Goal: Information Seeking & Learning: Learn about a topic

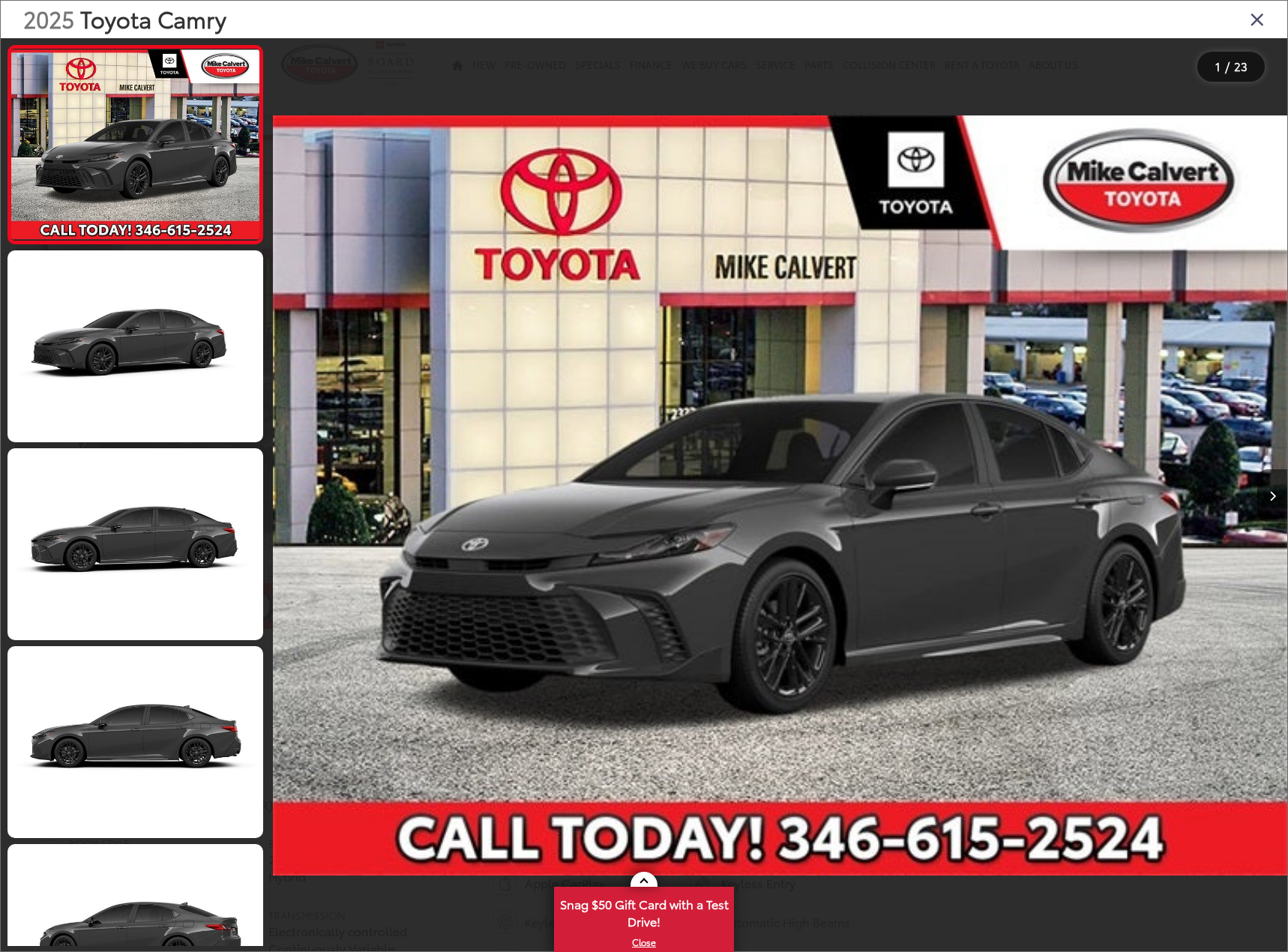
click at [1252, 20] on icon "Close gallery" at bounding box center [1257, 18] width 15 height 20
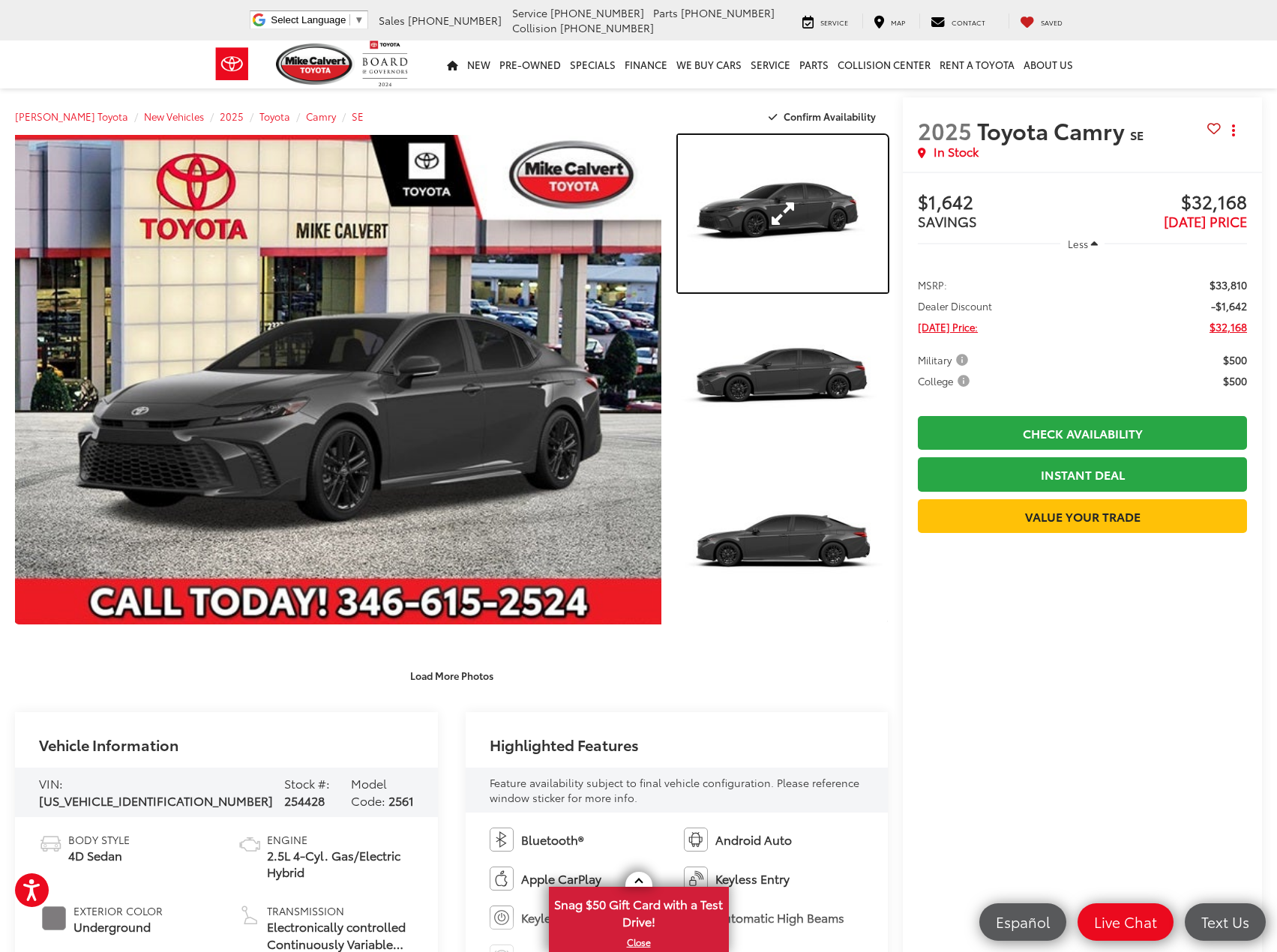
click at [761, 194] on link "Expand Photo 1" at bounding box center [783, 213] width 211 height 157
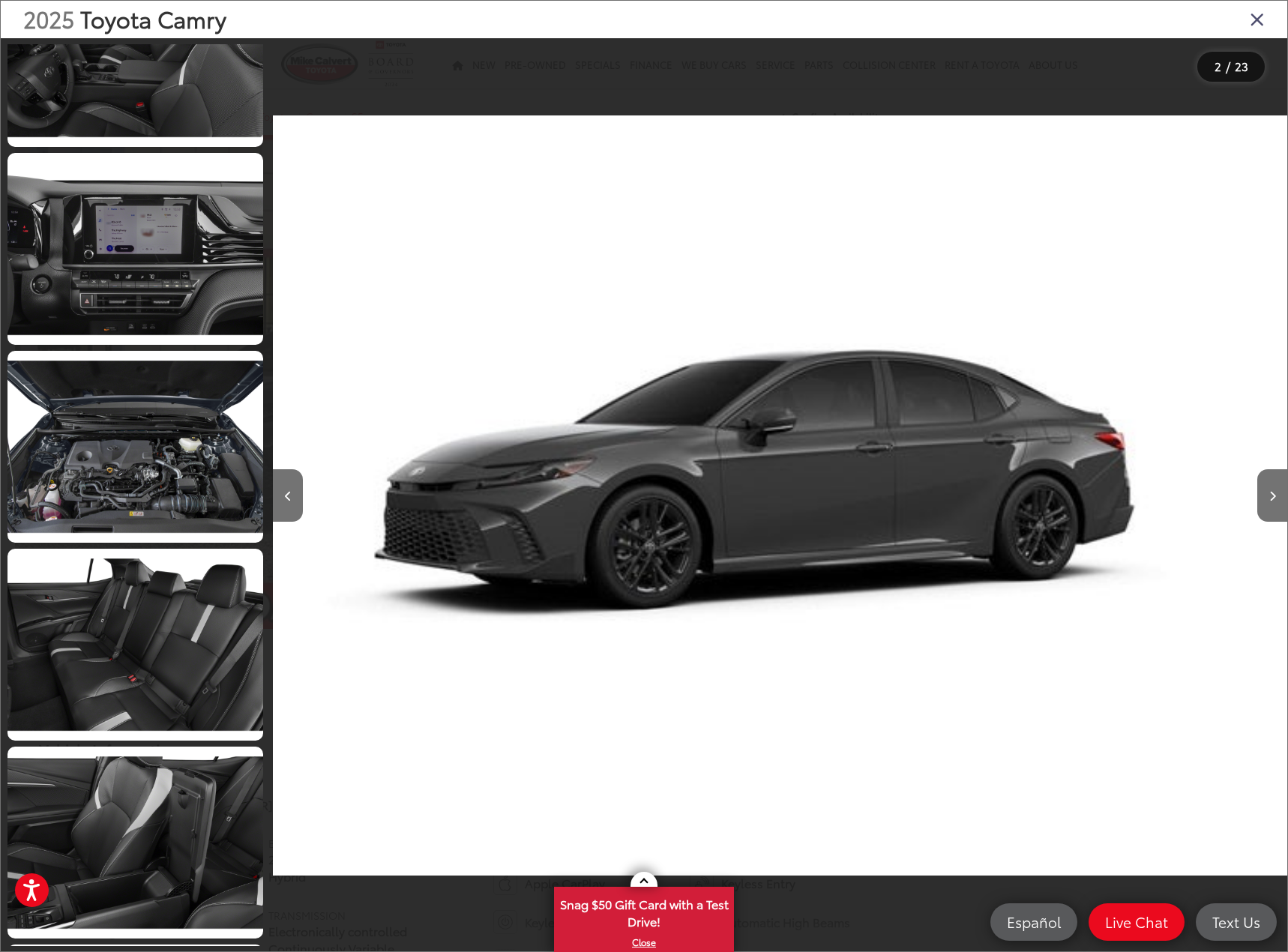
scroll to position [3426, 0]
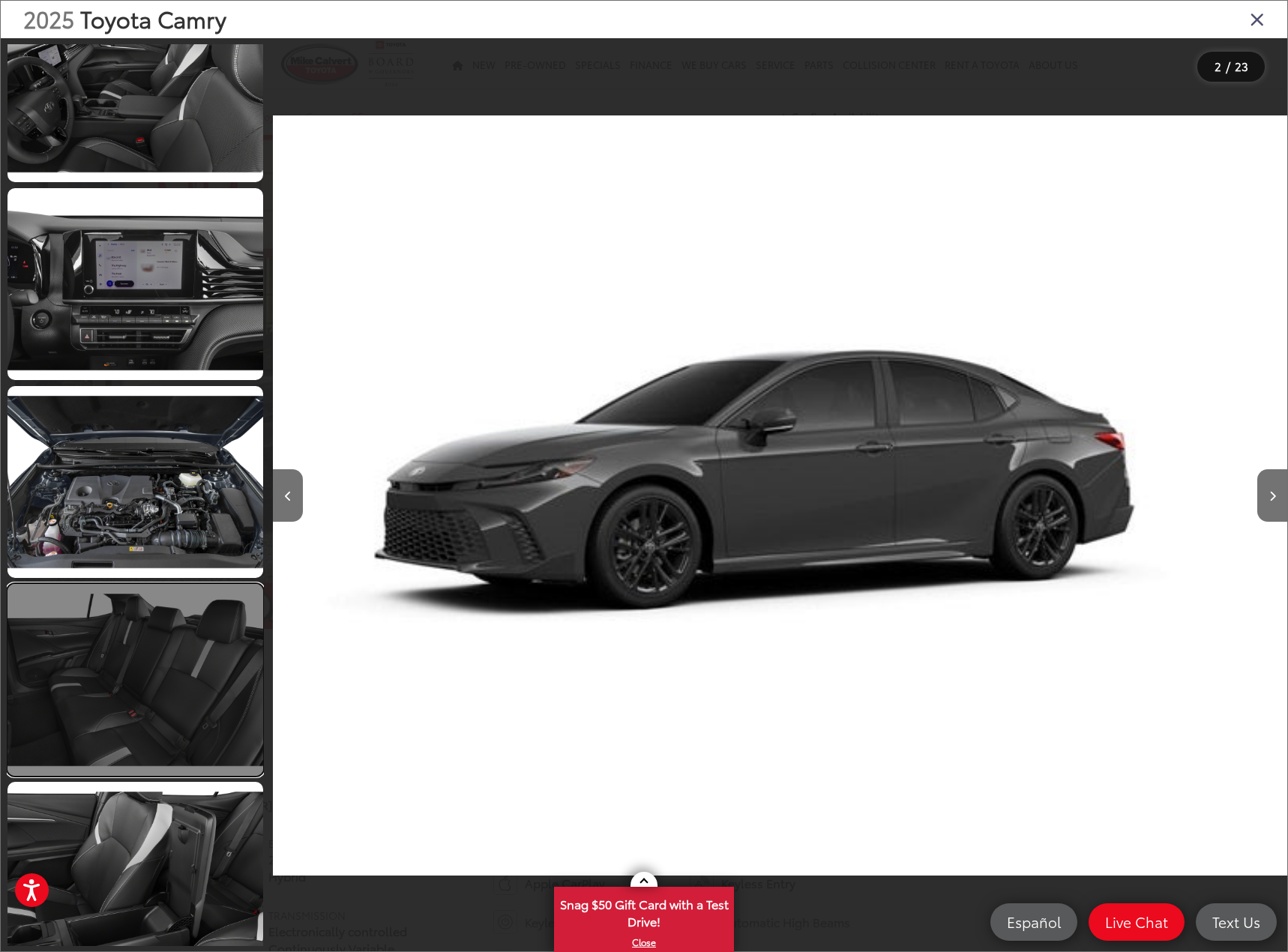
click at [172, 664] on link at bounding box center [136, 679] width 255 height 192
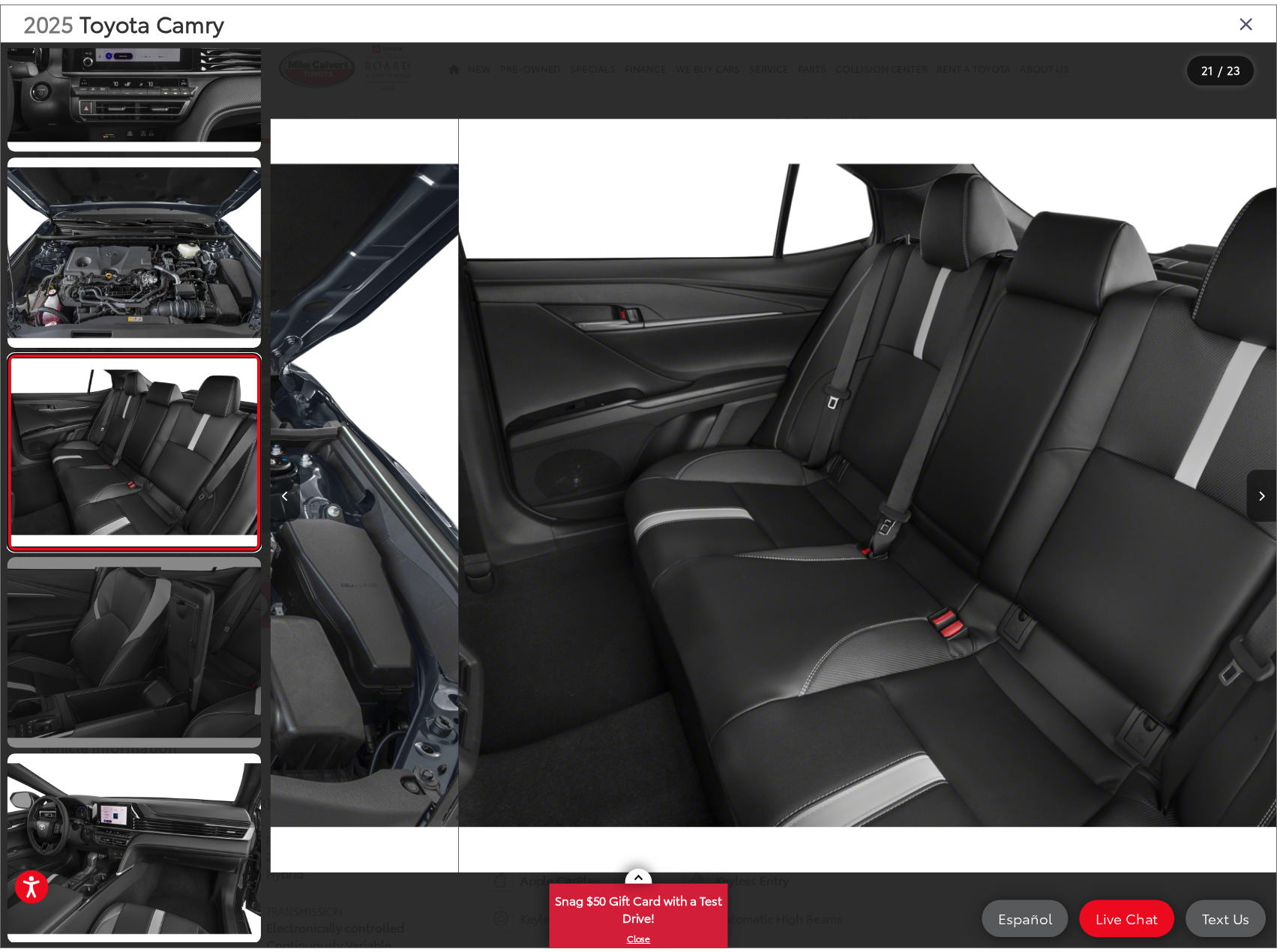
scroll to position [0, 20283]
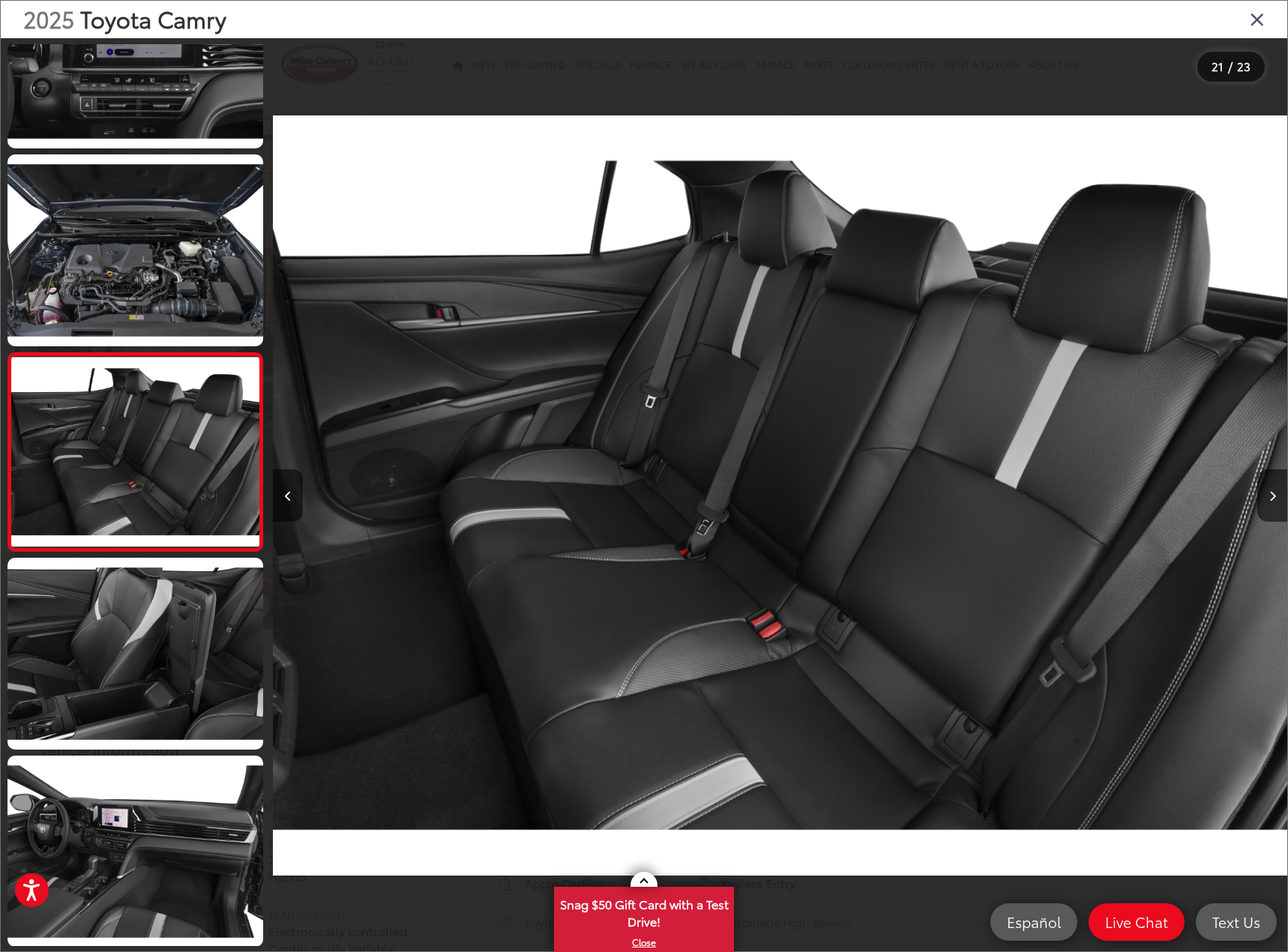
click at [1185, 144] on div at bounding box center [1160, 495] width 253 height 914
click at [1257, 15] on icon "Close gallery" at bounding box center [1257, 18] width 15 height 20
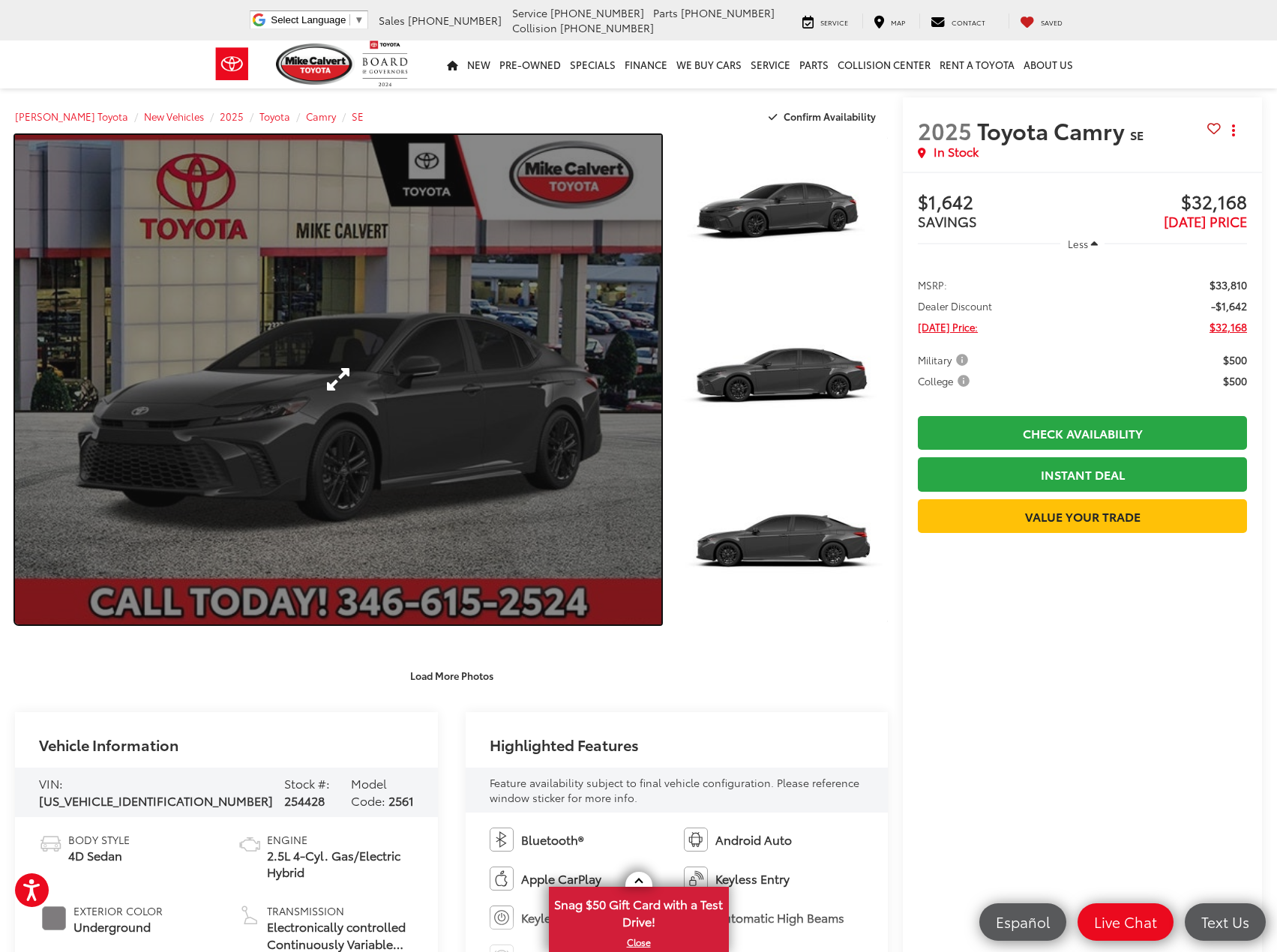
click at [298, 418] on link "Expand Photo 0" at bounding box center [338, 379] width 646 height 490
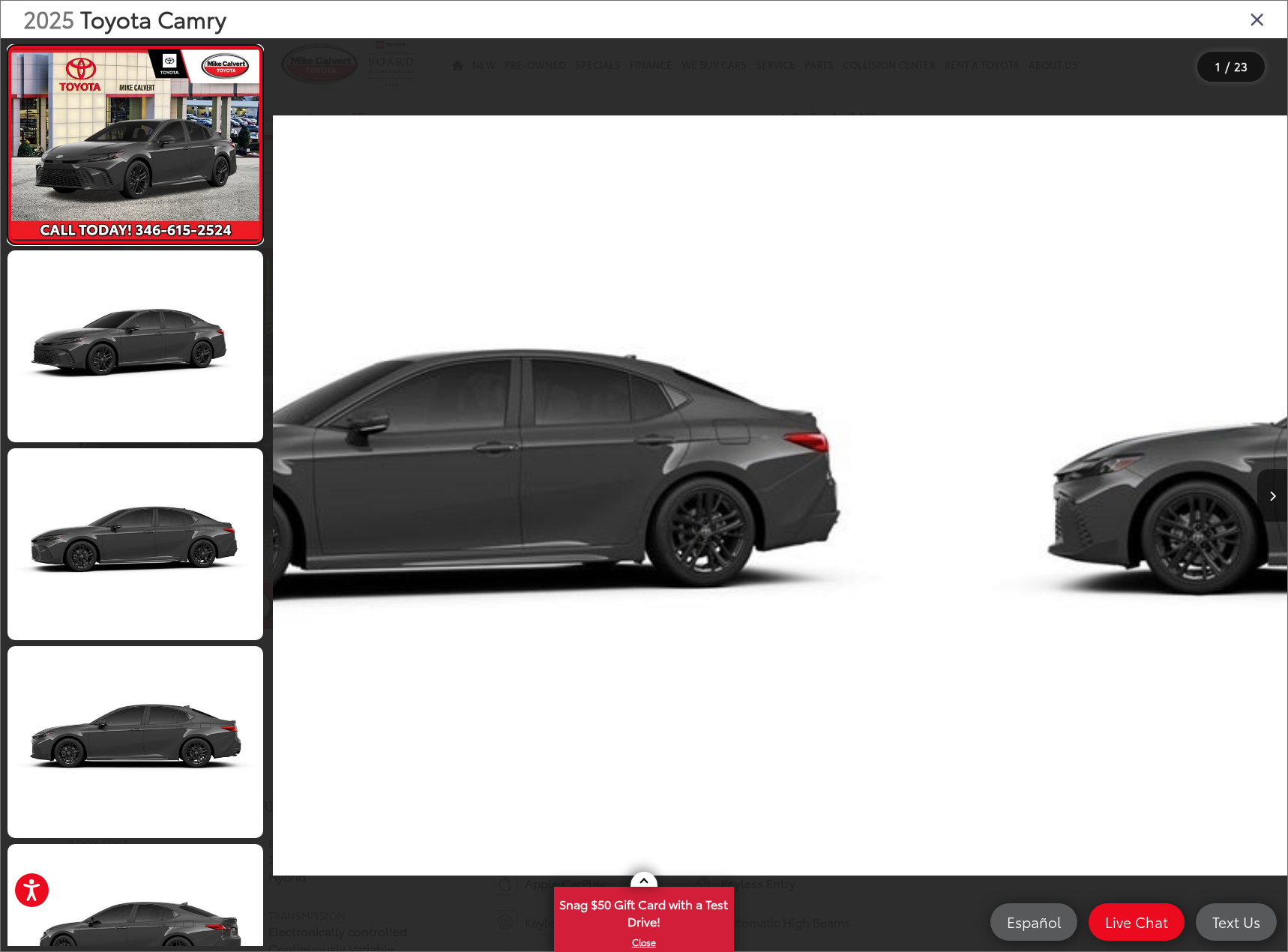
scroll to position [0, 0]
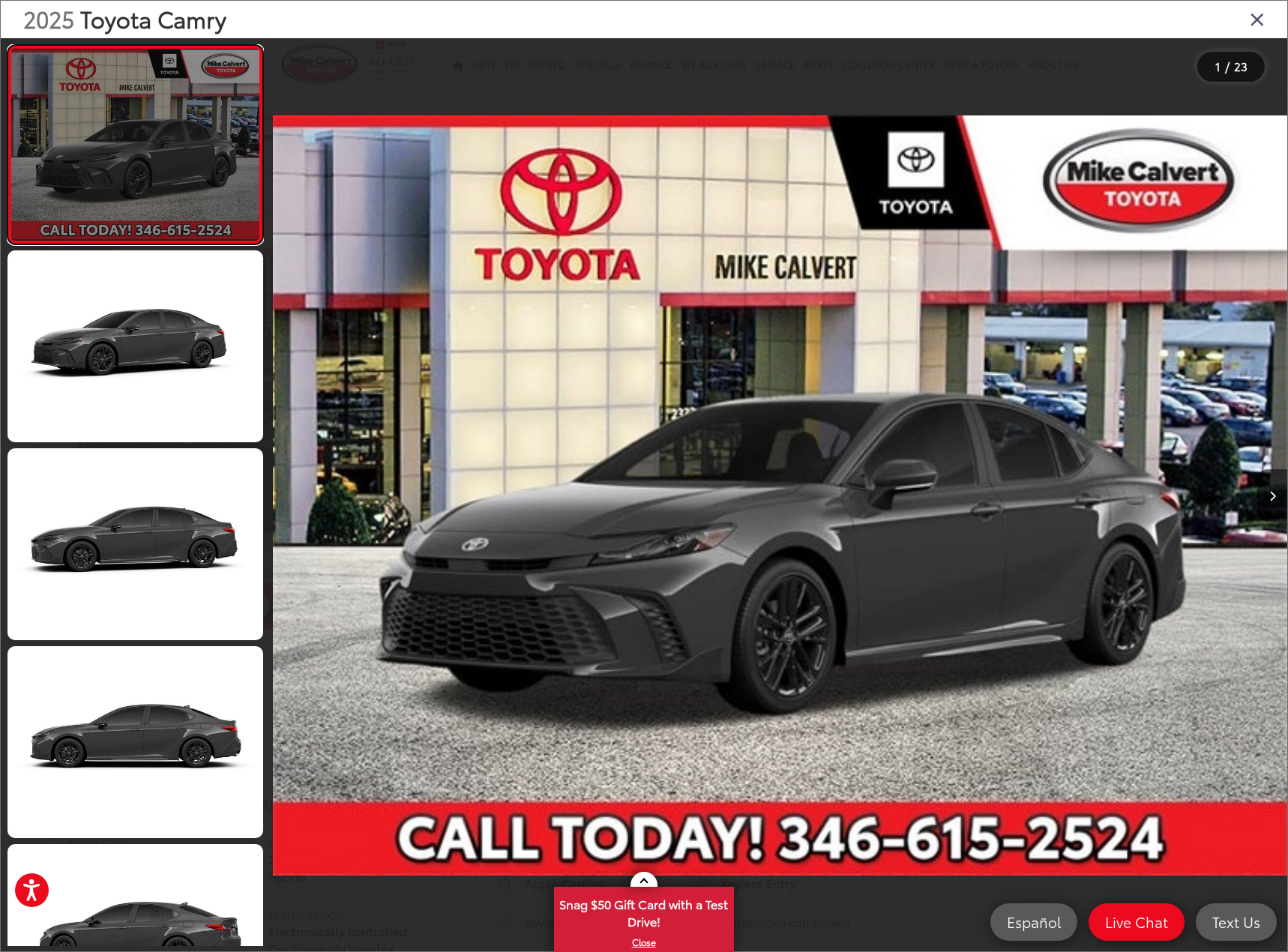
click at [182, 168] on link at bounding box center [136, 144] width 255 height 200
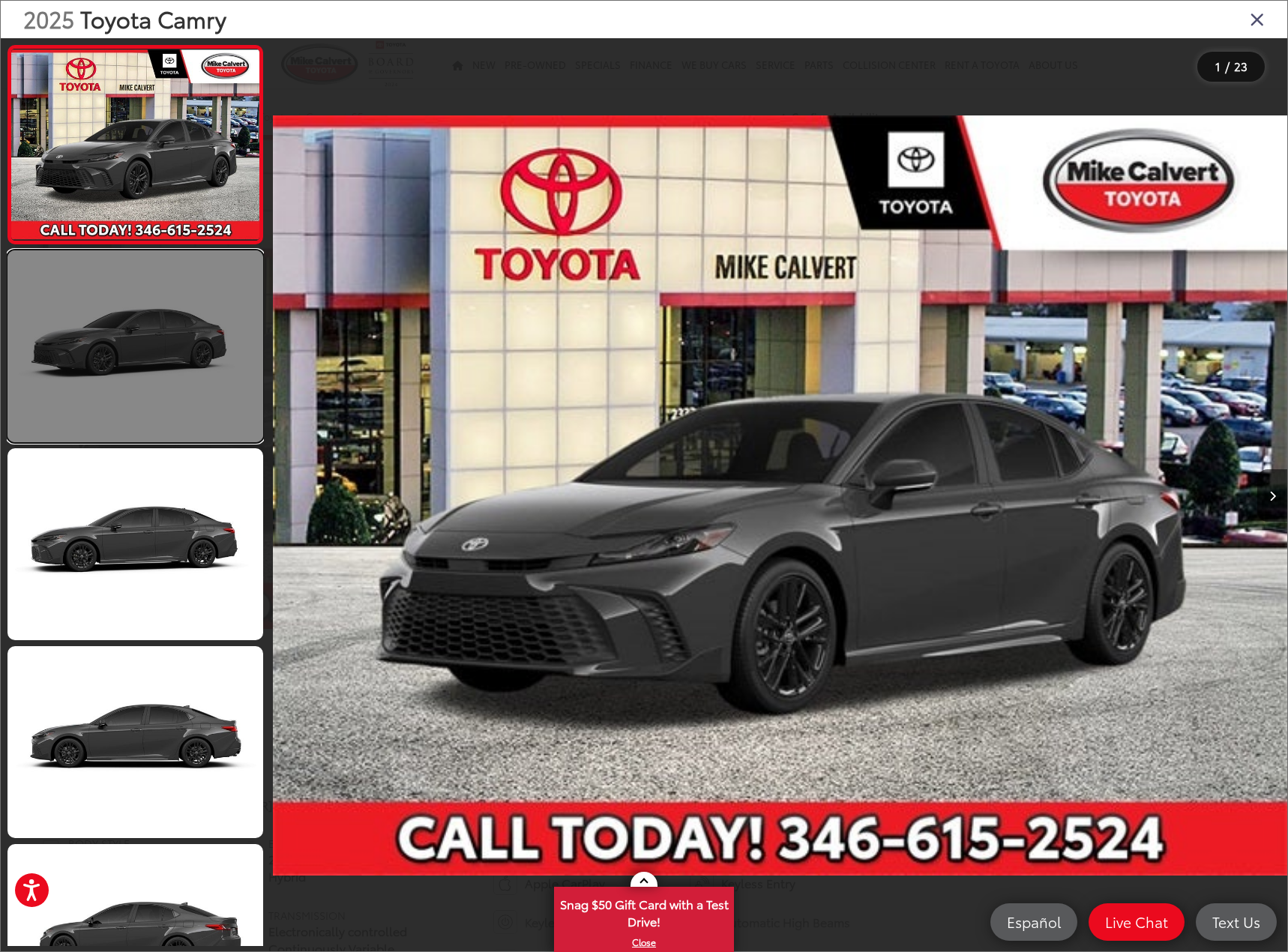
click at [150, 357] on link at bounding box center [136, 346] width 255 height 192
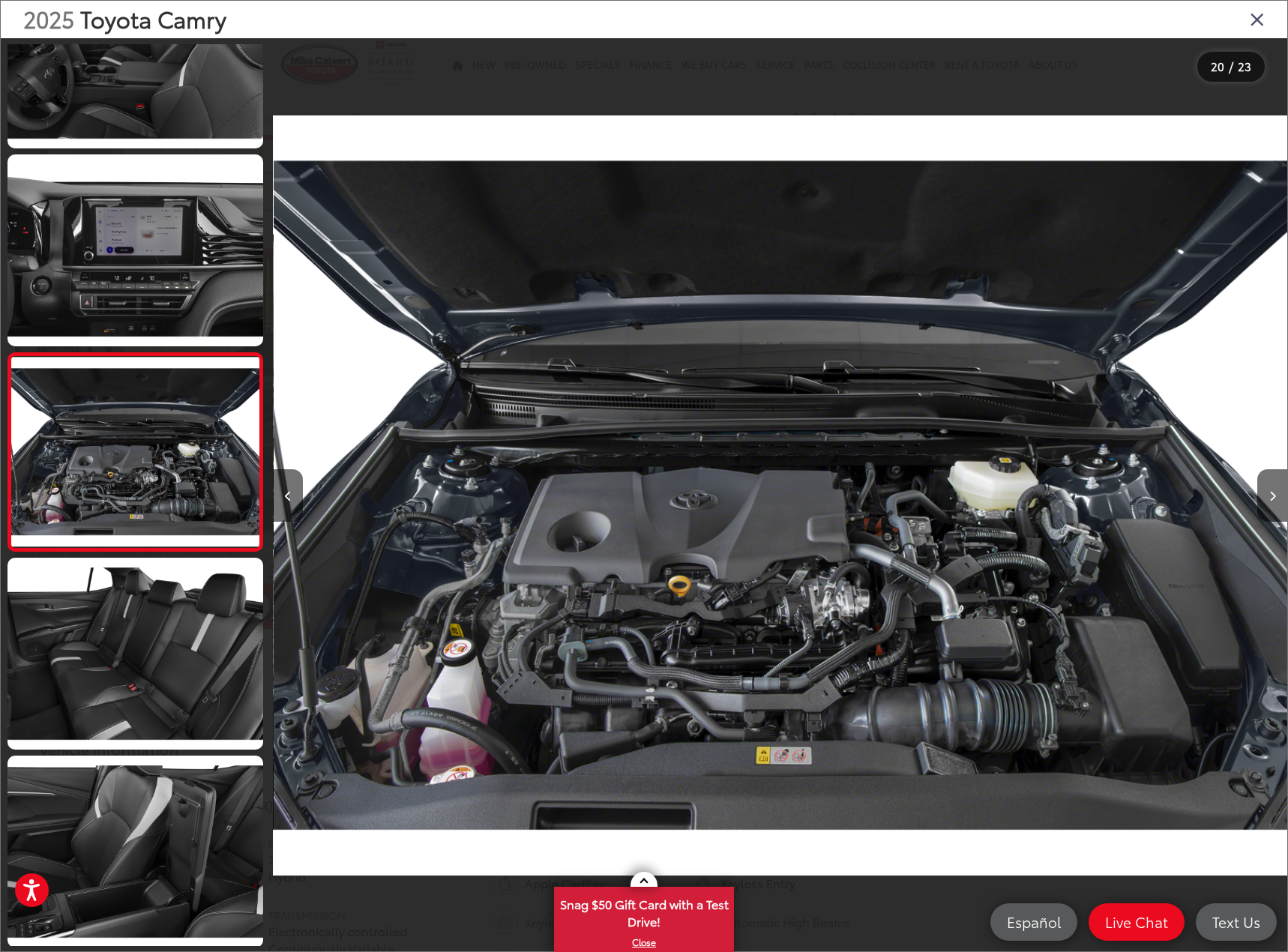
click at [1252, 21] on icon "Close gallery" at bounding box center [1257, 18] width 15 height 20
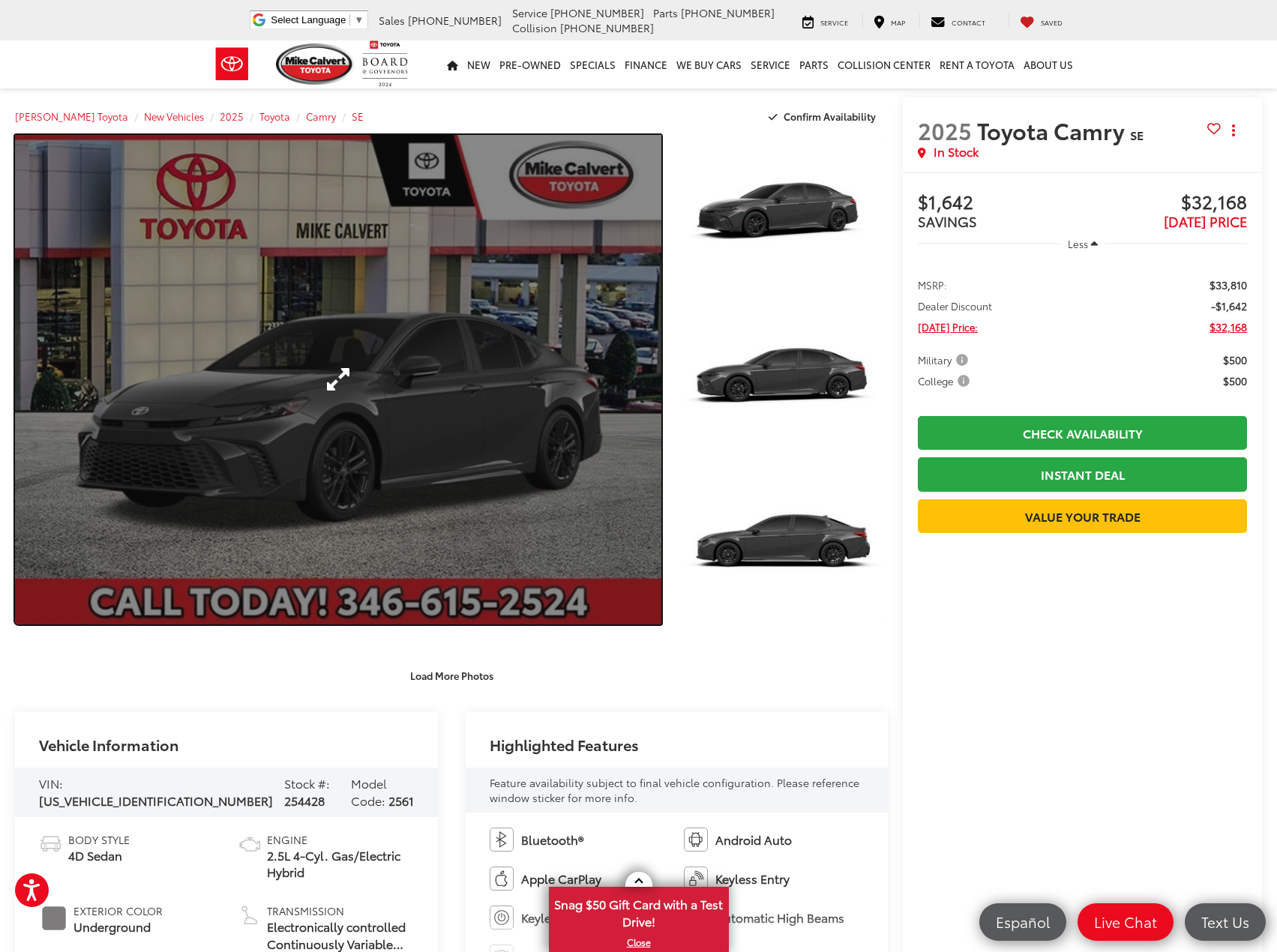
click at [374, 291] on link "Expand Photo 0" at bounding box center [338, 379] width 646 height 490
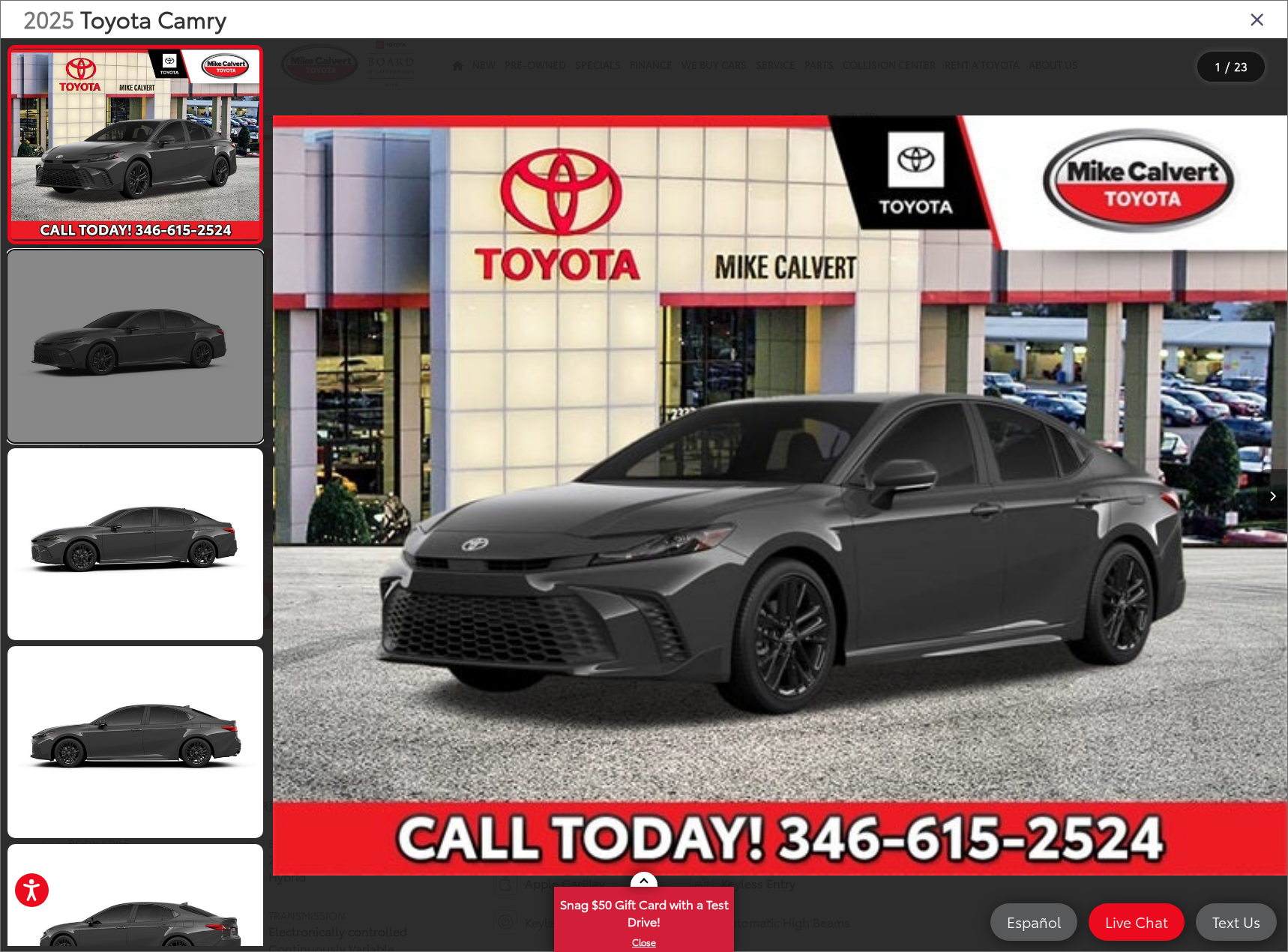
click at [172, 385] on link at bounding box center [136, 346] width 255 height 192
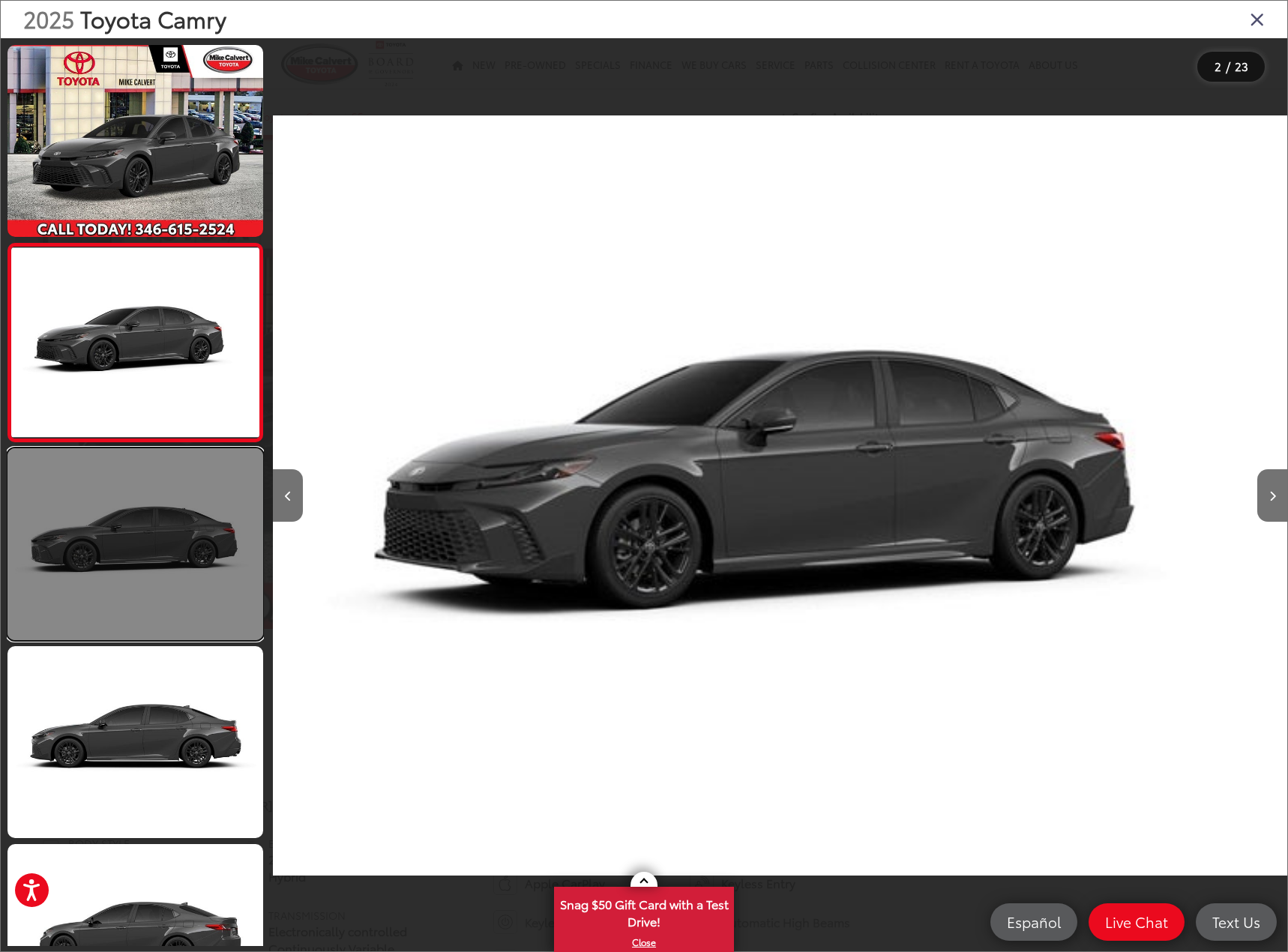
click at [200, 539] on link at bounding box center [136, 544] width 255 height 192
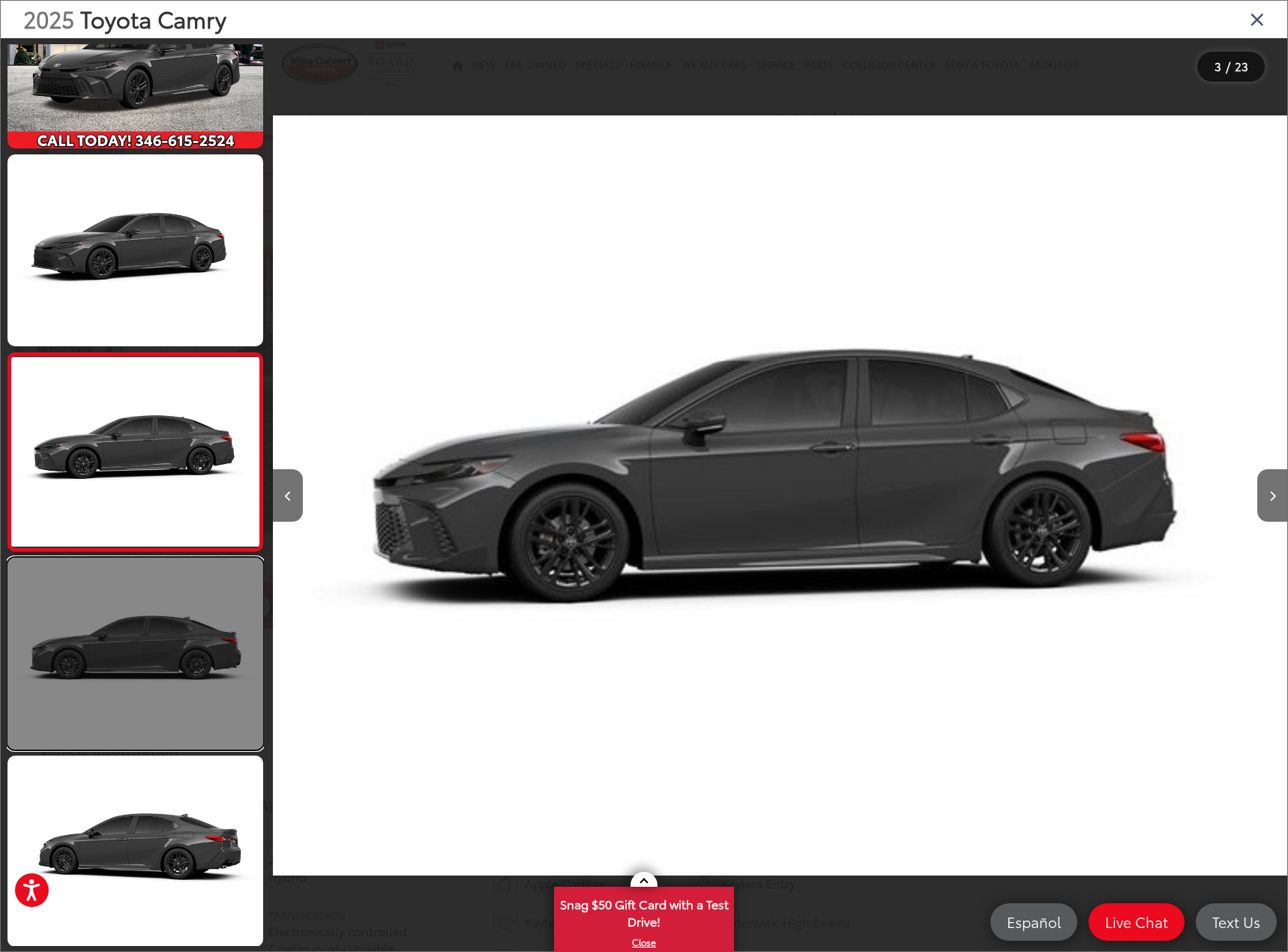
click at [165, 675] on link at bounding box center [136, 653] width 255 height 192
